Goal: Complete application form

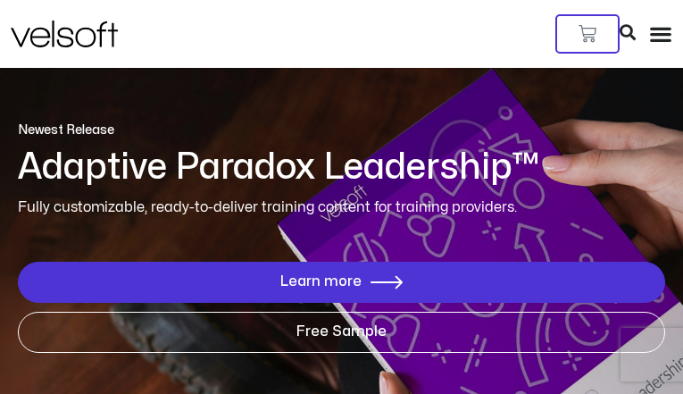
type input "**********"
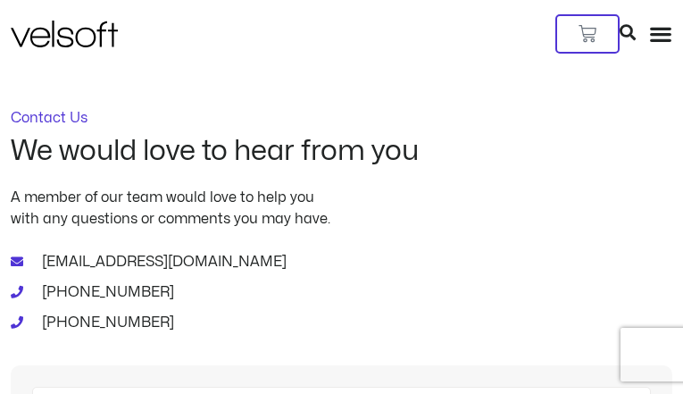
type input "********"
type input "**********"
